Goal: Task Accomplishment & Management: Complete application form

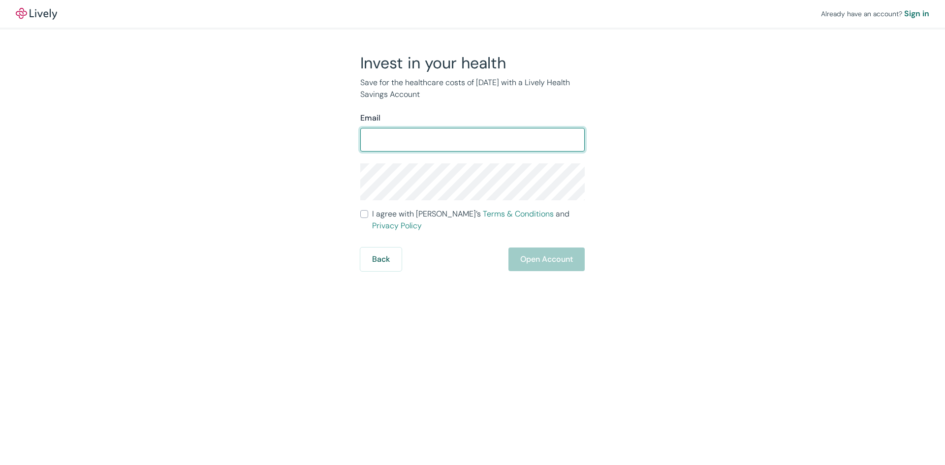
click at [488, 140] on input "Email" at bounding box center [472, 140] width 224 height 20
type input "[EMAIL_ADDRESS][DOMAIN_NAME]"
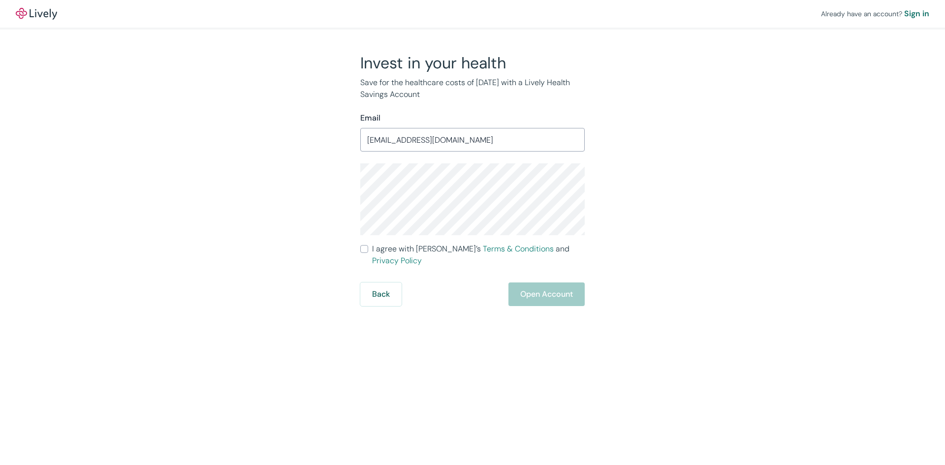
click at [367, 249] on input "I agree with Lively’s Terms & Conditions and Privacy Policy" at bounding box center [364, 249] width 8 height 8
checkbox input "true"
click at [556, 282] on button "Open Account" at bounding box center [546, 294] width 76 height 24
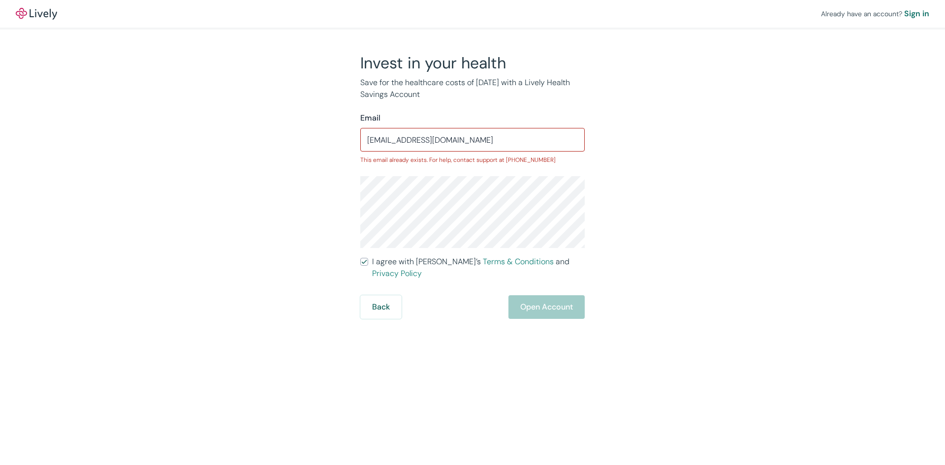
click at [492, 136] on input "[EMAIL_ADDRESS][DOMAIN_NAME]" at bounding box center [472, 140] width 224 height 20
type input "b"
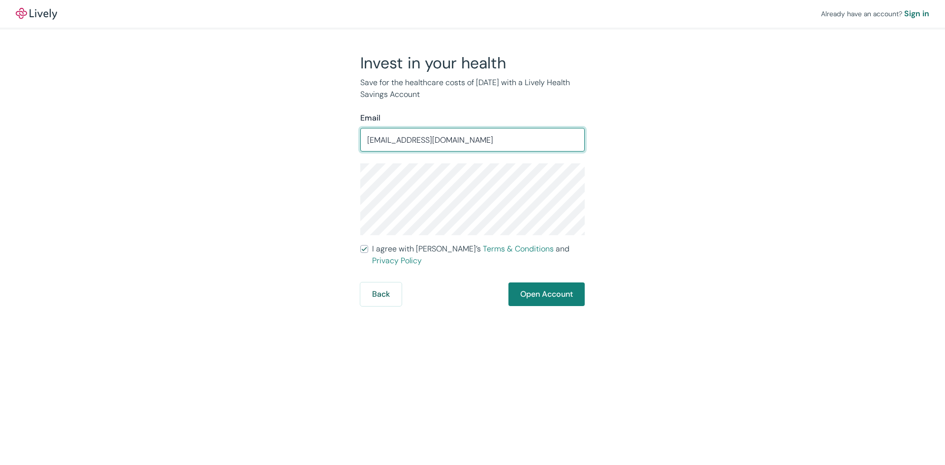
type input "[EMAIL_ADDRESS][DOMAIN_NAME]"
click at [648, 157] on div "Invest in your health Save for the healthcare costs of [DATE] with a Lively Hea…" at bounding box center [466, 179] width 472 height 253
click at [562, 282] on button "Open Account" at bounding box center [546, 294] width 76 height 24
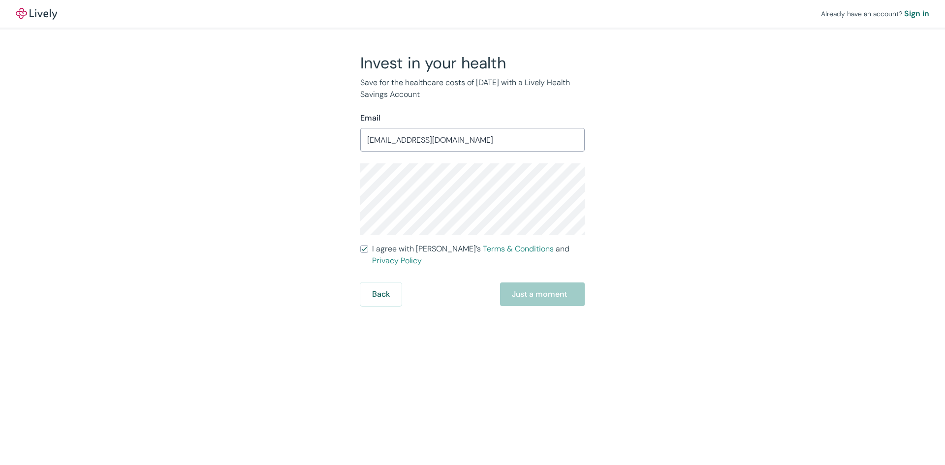
click at [549, 287] on div "Back Just a moment" at bounding box center [472, 294] width 224 height 24
click at [390, 288] on button "Back" at bounding box center [380, 294] width 41 height 24
